Goal: Information Seeking & Learning: Check status

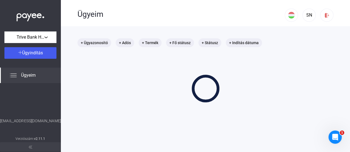
click at [194, 68] on div "+ Ügyazonosító + Adós + Termék + Fő státusz + Státusz + Indítás dátuma" at bounding box center [205, 70] width 256 height 64
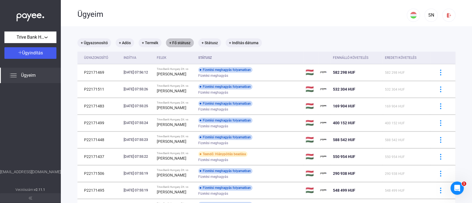
click at [191, 43] on mat-chip "+ Fő státusz" at bounding box center [180, 42] width 28 height 9
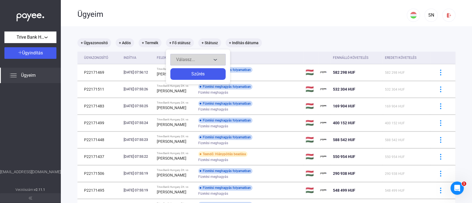
click at [203, 62] on div "Válassz..." at bounding box center [193, 59] width 35 height 7
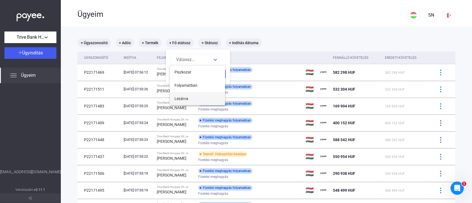
click at [194, 101] on button "Lezárva" at bounding box center [197, 98] width 55 height 13
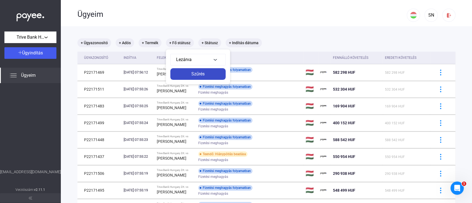
click at [198, 72] on div "Szűrés" at bounding box center [198, 74] width 52 height 7
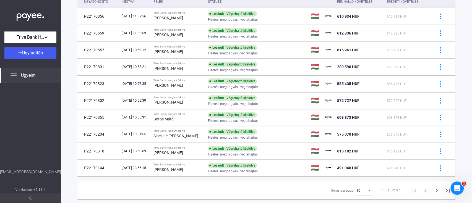
scroll to position [95, 0]
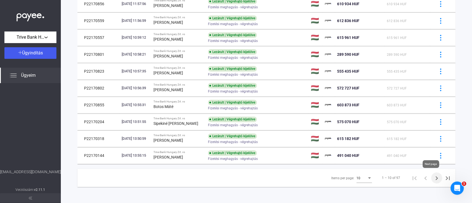
click at [349, 152] on icon "Next page" at bounding box center [436, 178] width 2 height 4
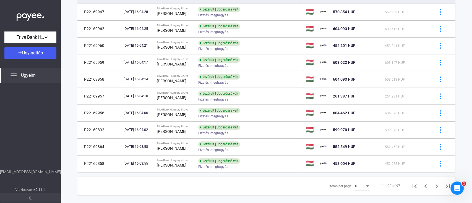
scroll to position [95, 0]
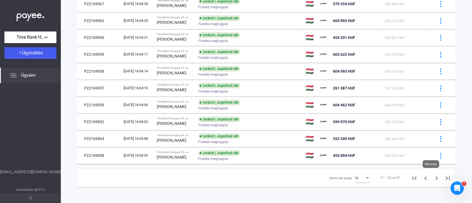
click at [349, 152] on icon "Next page" at bounding box center [437, 178] width 8 height 8
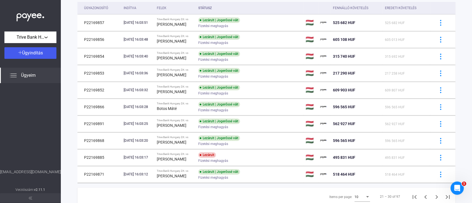
scroll to position [78, 0]
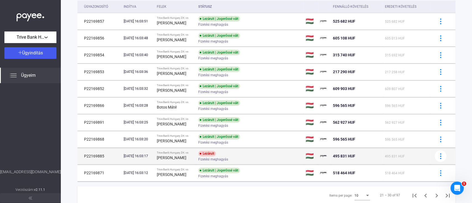
click at [284, 151] on div "Lezárult Fizetési meghagyás" at bounding box center [242, 156] width 88 height 11
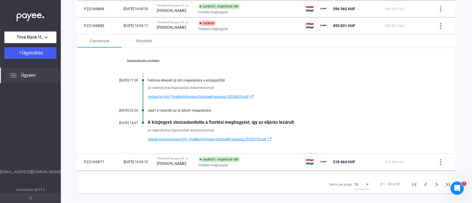
scroll to position [214, 0]
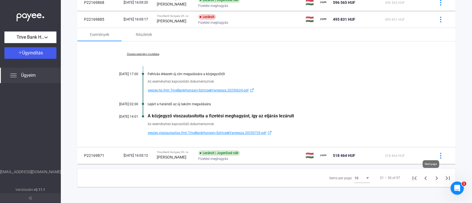
click at [349, 152] on icon "Next page" at bounding box center [437, 178] width 8 height 8
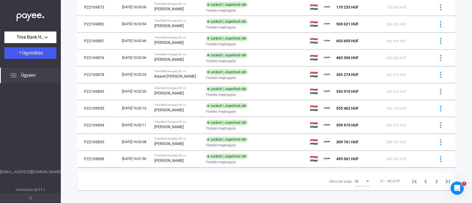
scroll to position [95, 0]
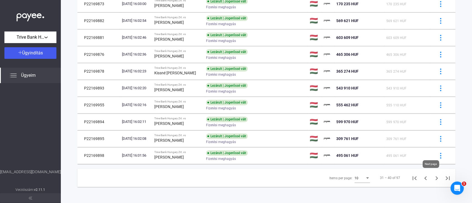
click at [349, 152] on icon "Next page" at bounding box center [436, 178] width 2 height 4
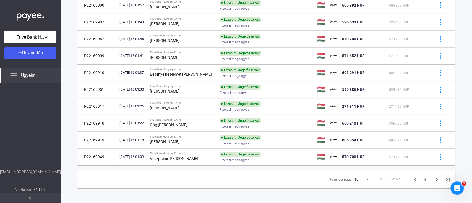
scroll to position [95, 0]
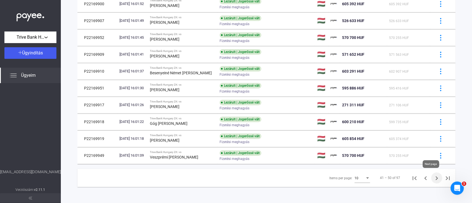
click at [349, 152] on icon "Next page" at bounding box center [437, 178] width 8 height 8
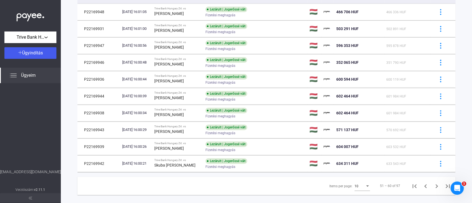
scroll to position [92, 0]
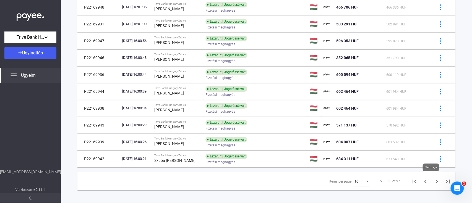
click at [349, 152] on icon "Next page" at bounding box center [437, 182] width 8 height 8
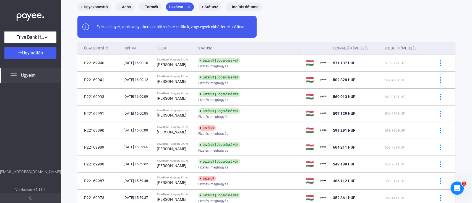
scroll to position [39, 0]
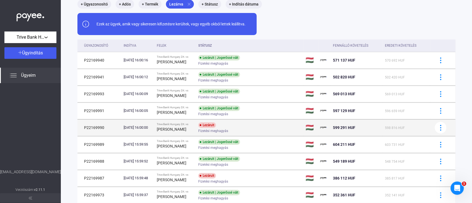
click at [271, 127] on div "Lezárult Fizetési meghagyás" at bounding box center [242, 127] width 88 height 11
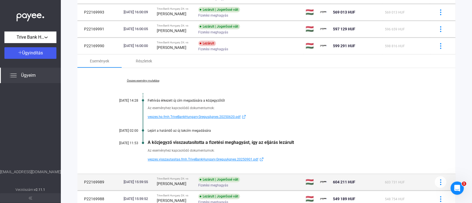
scroll to position [111, 0]
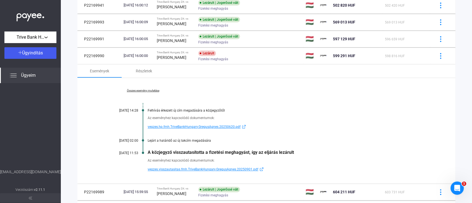
click at [349, 74] on div "Események Részletek" at bounding box center [266, 70] width 378 height 13
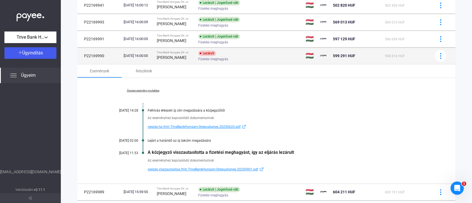
click at [269, 60] on div "Fizetési meghagyás" at bounding box center [242, 59] width 88 height 4
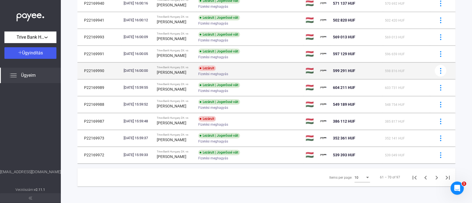
scroll to position [95, 0]
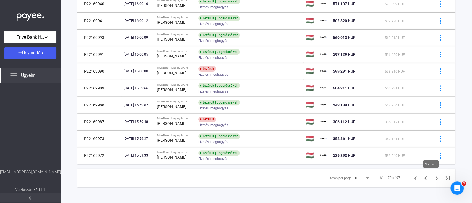
click at [349, 152] on icon "Next page" at bounding box center [437, 178] width 8 height 8
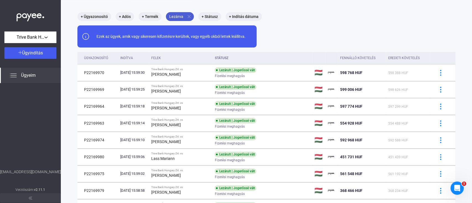
click at [187, 16] on mat-icon "close" at bounding box center [189, 16] width 5 height 5
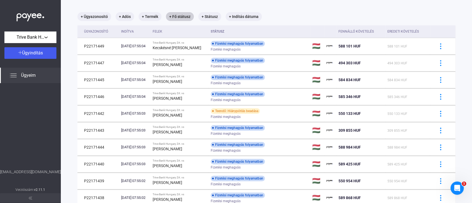
scroll to position [31, 0]
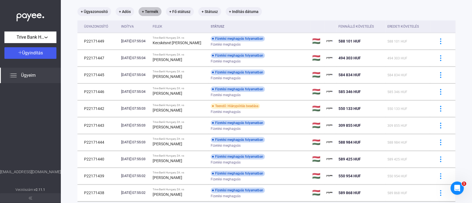
click at [154, 11] on mat-chip "+ Termék" at bounding box center [149, 11] width 23 height 9
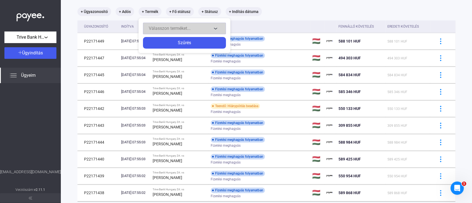
click at [172, 29] on span "Válasszon terméket..." at bounding box center [170, 28] width 42 height 5
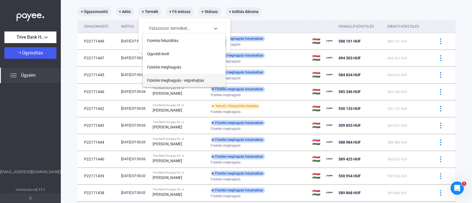
click at [193, 77] on span "Fizetési meghagyás - végrehajtás" at bounding box center [175, 80] width 57 height 7
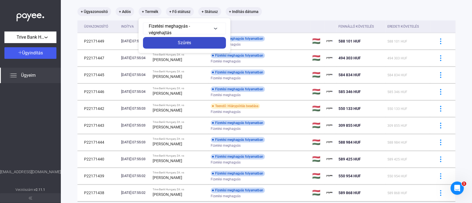
click at [203, 39] on button "Szűrés" at bounding box center [184, 43] width 83 height 12
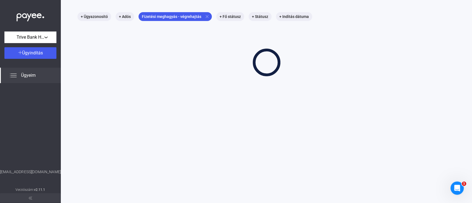
scroll to position [26, 0]
